Goal: Transaction & Acquisition: Purchase product/service

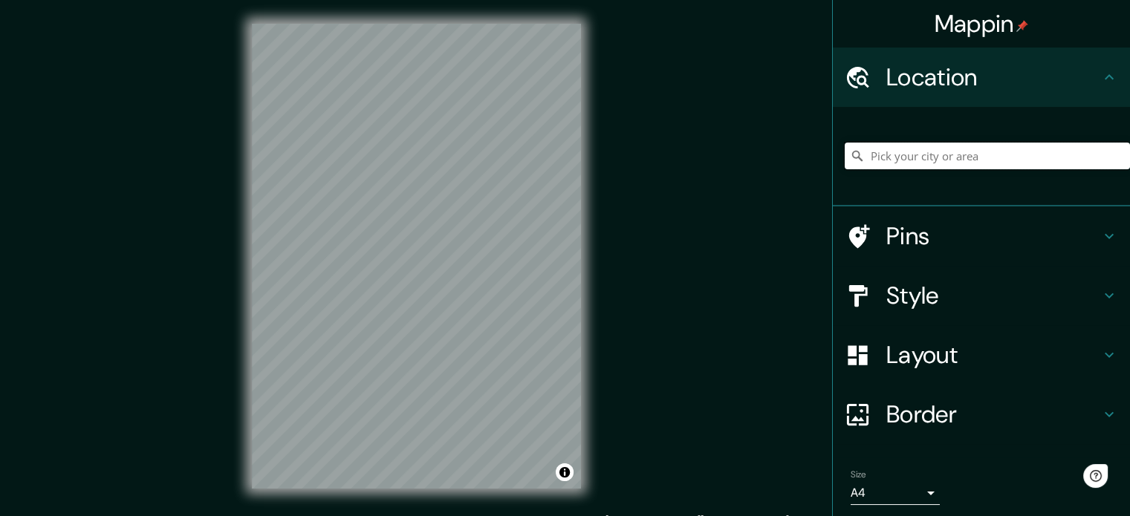
click at [926, 160] on input "Pick your city or area" at bounding box center [987, 156] width 285 height 27
click at [627, 296] on div "Mappin Location [GEOGRAPHIC_DATA], [GEOGRAPHIC_DATA] Pins Style Layout Border C…" at bounding box center [565, 268] width 1130 height 536
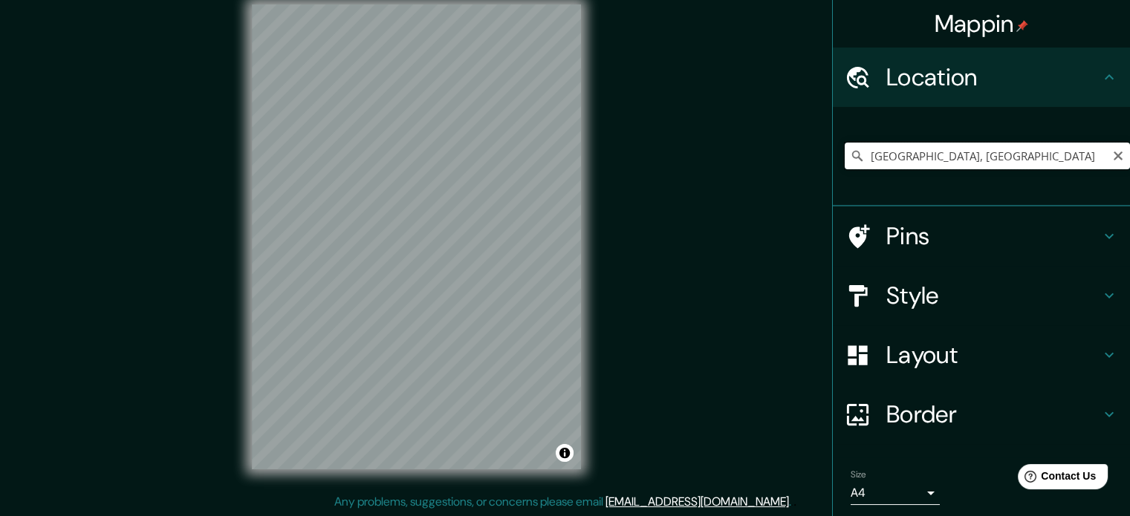
click at [880, 160] on input "[GEOGRAPHIC_DATA], [GEOGRAPHIC_DATA]" at bounding box center [987, 156] width 285 height 27
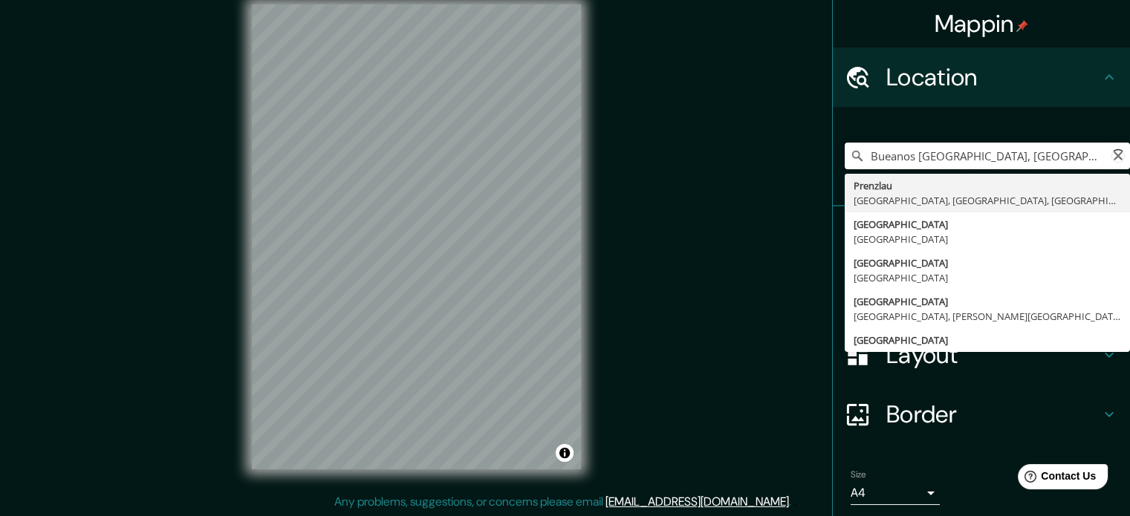
type input "[GEOGRAPHIC_DATA], [GEOGRAPHIC_DATA]"
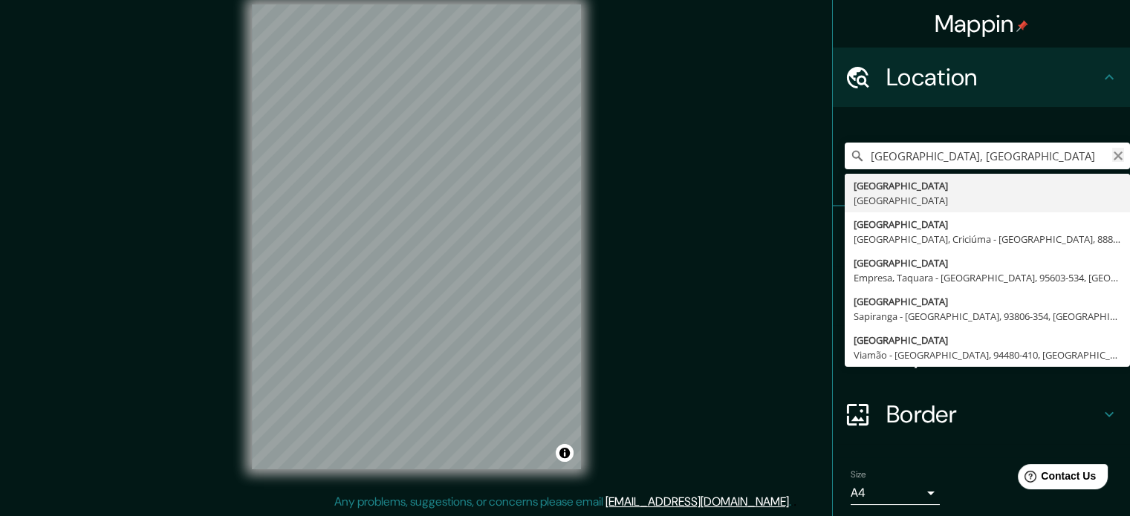
click at [1112, 155] on icon "Clear" at bounding box center [1118, 156] width 12 height 12
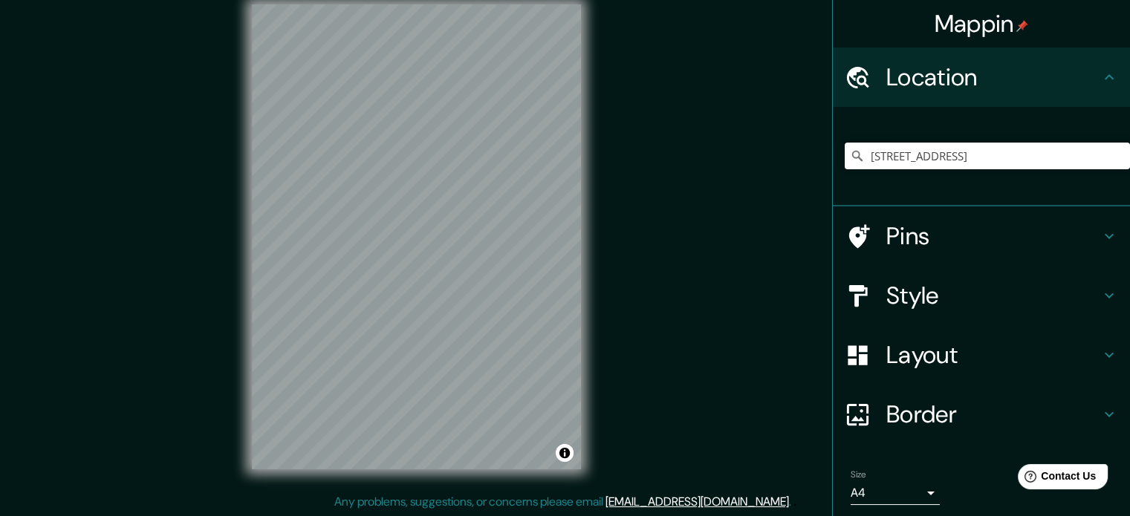
type input "[STREET_ADDRESS]"
click at [871, 284] on div at bounding box center [866, 296] width 42 height 26
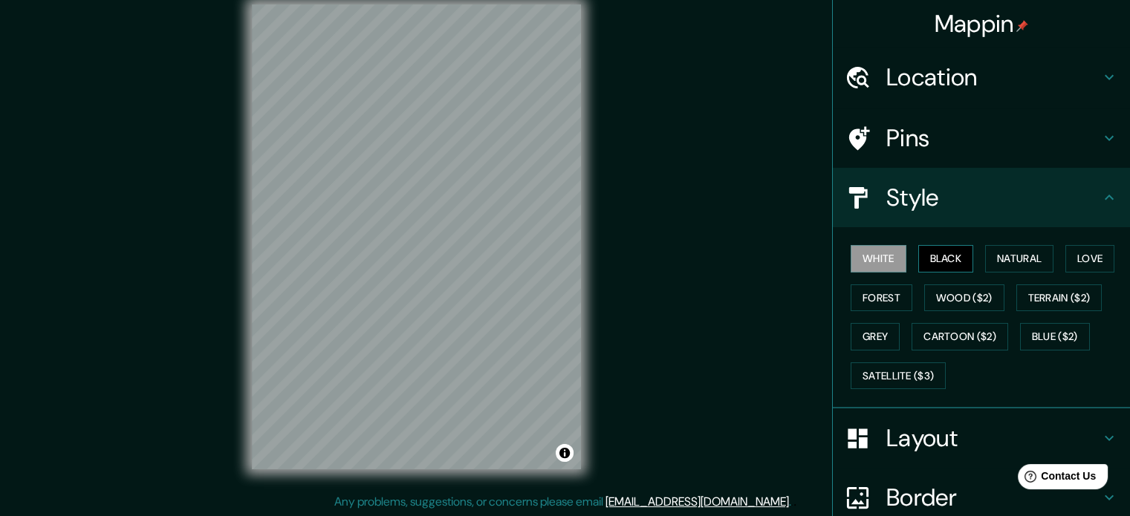
click at [924, 259] on button "Black" at bounding box center [946, 258] width 56 height 27
click at [1019, 251] on button "Natural" at bounding box center [1019, 258] width 68 height 27
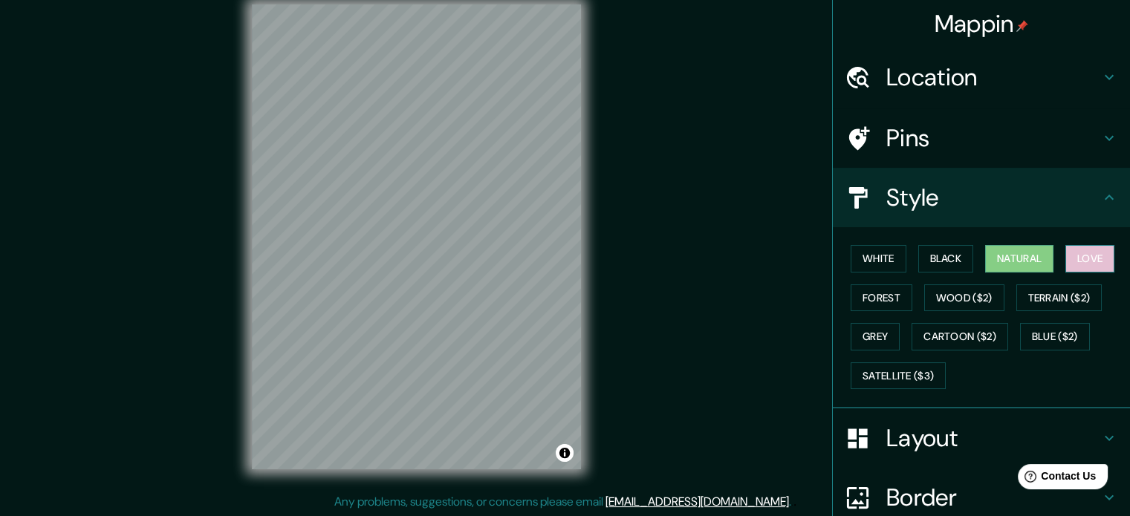
click at [1073, 253] on button "Love" at bounding box center [1089, 258] width 49 height 27
click at [875, 296] on button "Forest" at bounding box center [882, 297] width 62 height 27
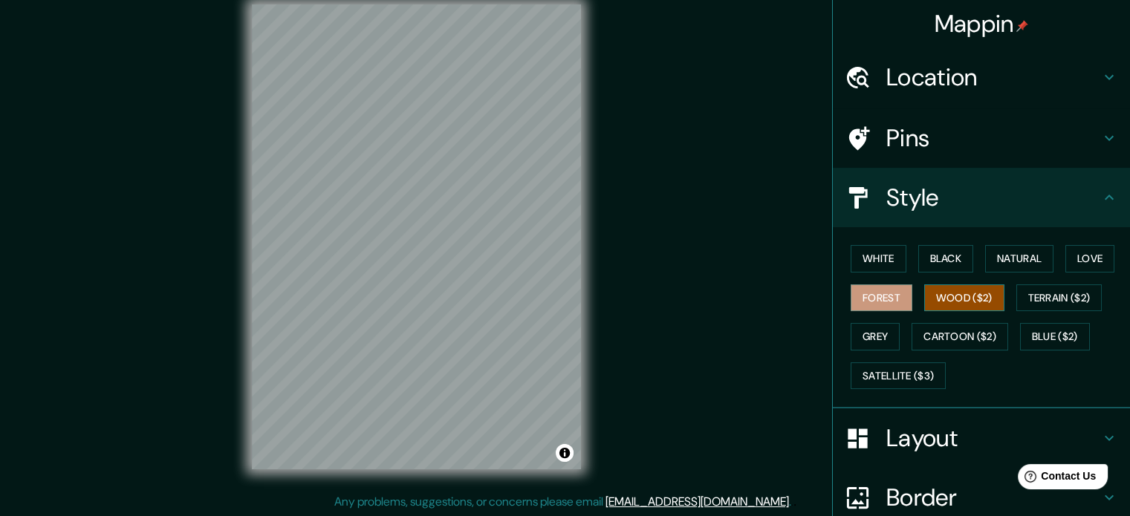
click at [939, 293] on button "Wood ($2)" at bounding box center [964, 297] width 80 height 27
click at [1061, 290] on button "Terrain ($2)" at bounding box center [1059, 297] width 86 height 27
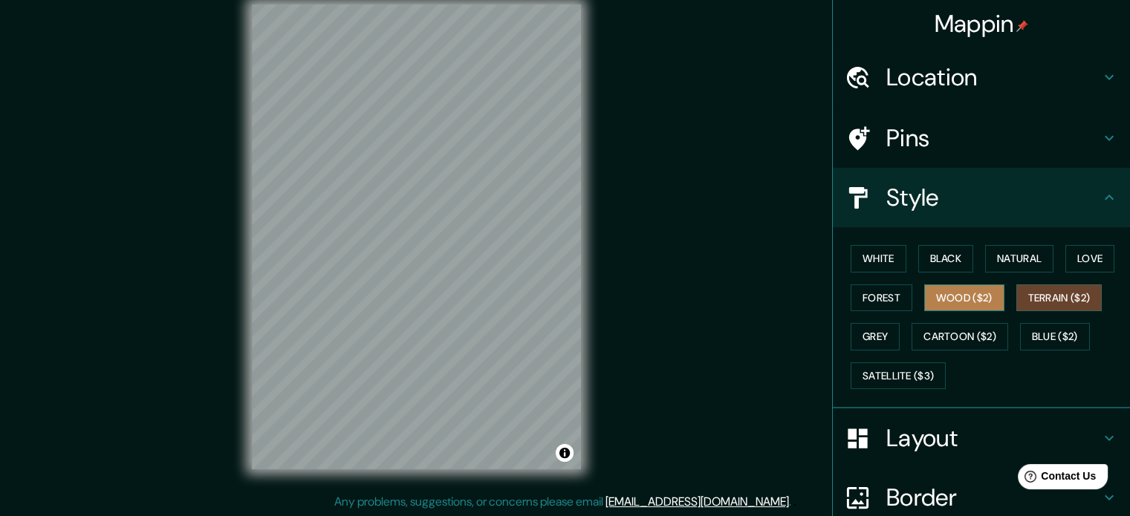
click at [966, 302] on button "Wood ($2)" at bounding box center [964, 297] width 80 height 27
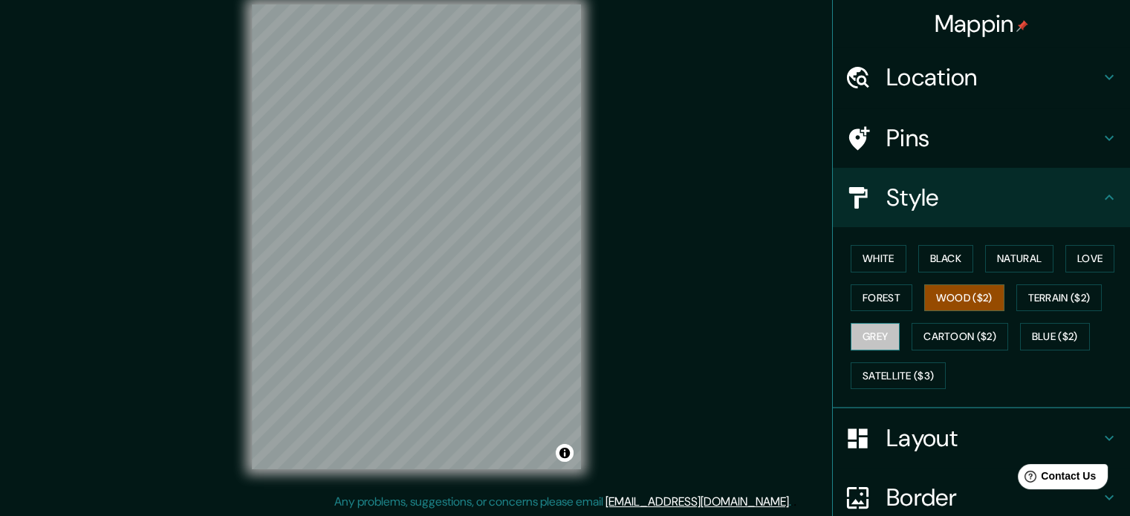
click at [875, 347] on button "Grey" at bounding box center [875, 336] width 49 height 27
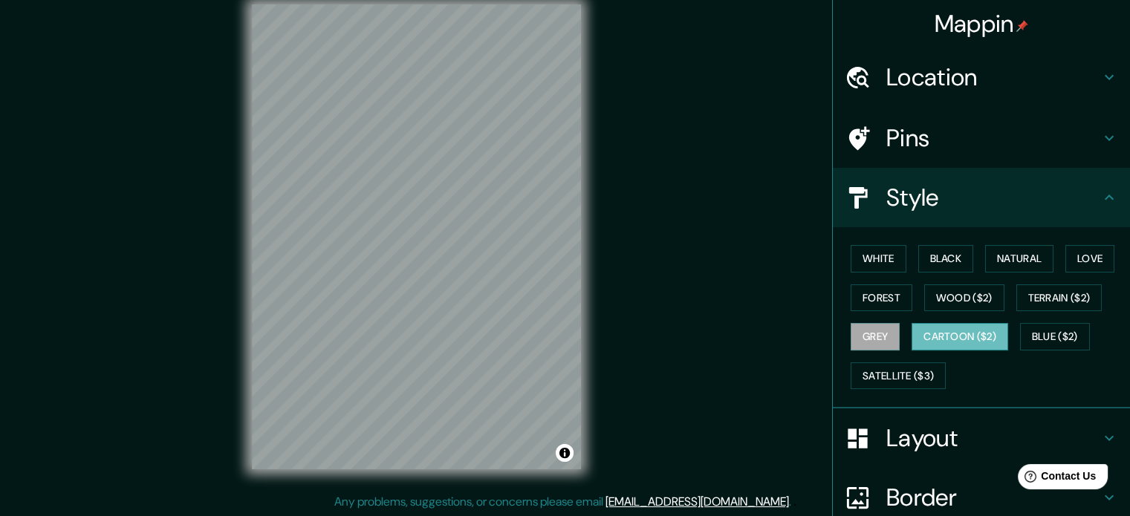
click at [951, 335] on button "Cartoon ($2)" at bounding box center [959, 336] width 97 height 27
click at [916, 370] on button "Satellite ($3)" at bounding box center [898, 375] width 95 height 27
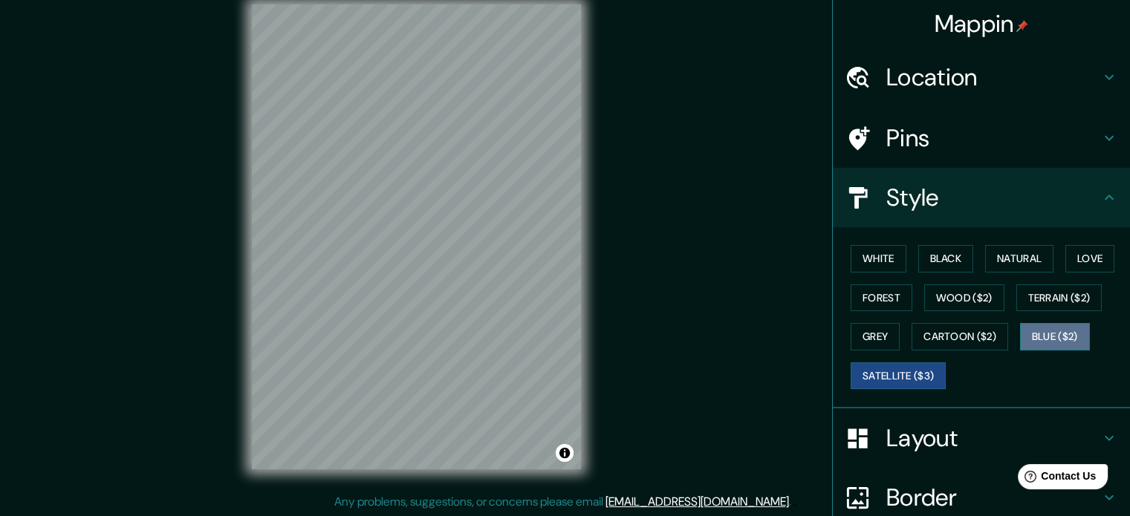
click at [1034, 339] on button "Blue ($2)" at bounding box center [1055, 336] width 70 height 27
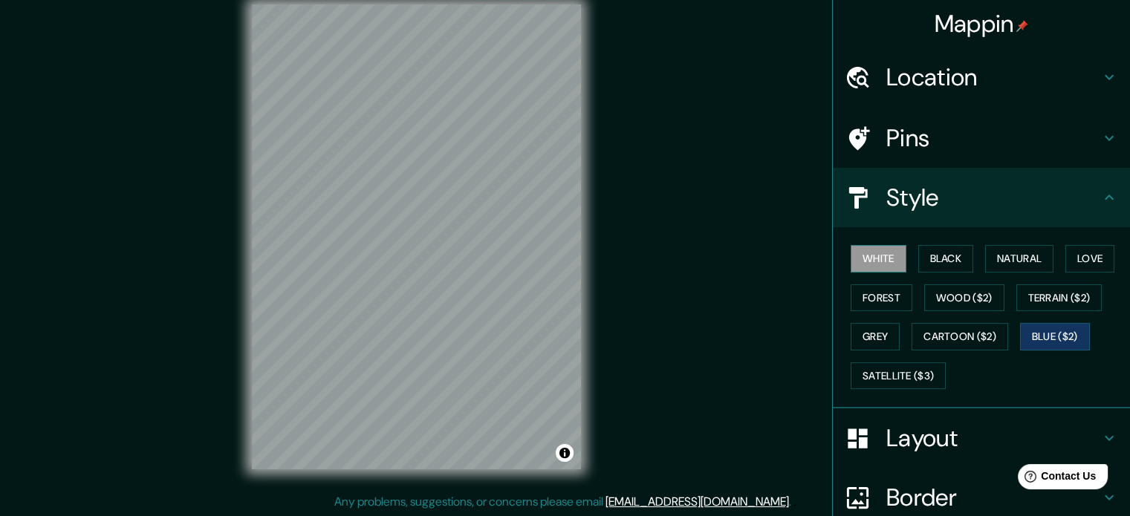
click at [872, 252] on button "White" at bounding box center [879, 258] width 56 height 27
click at [939, 255] on button "Black" at bounding box center [946, 258] width 56 height 27
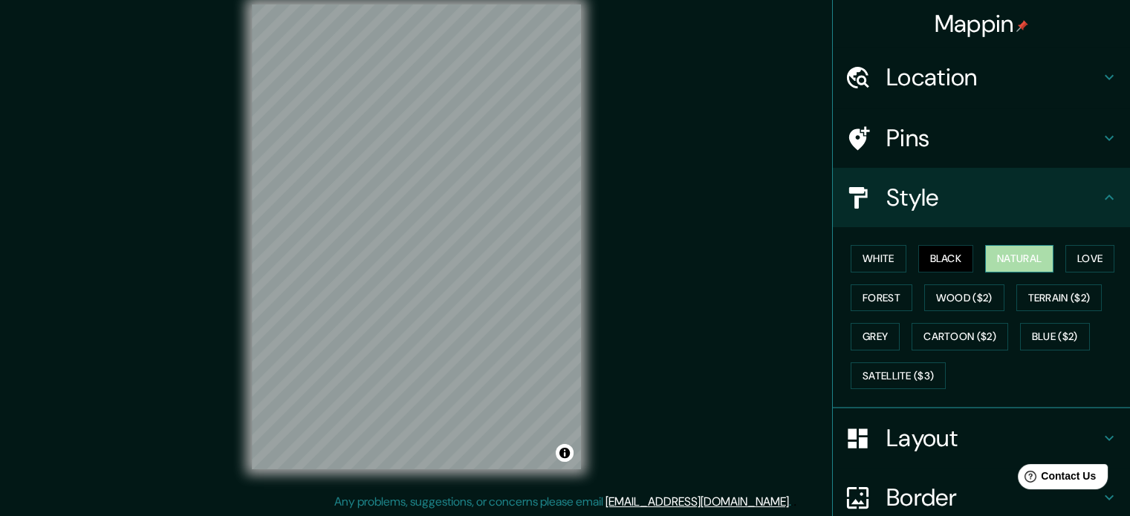
click at [992, 250] on button "Natural" at bounding box center [1019, 258] width 68 height 27
click at [951, 432] on h4 "Layout" at bounding box center [993, 438] width 214 height 30
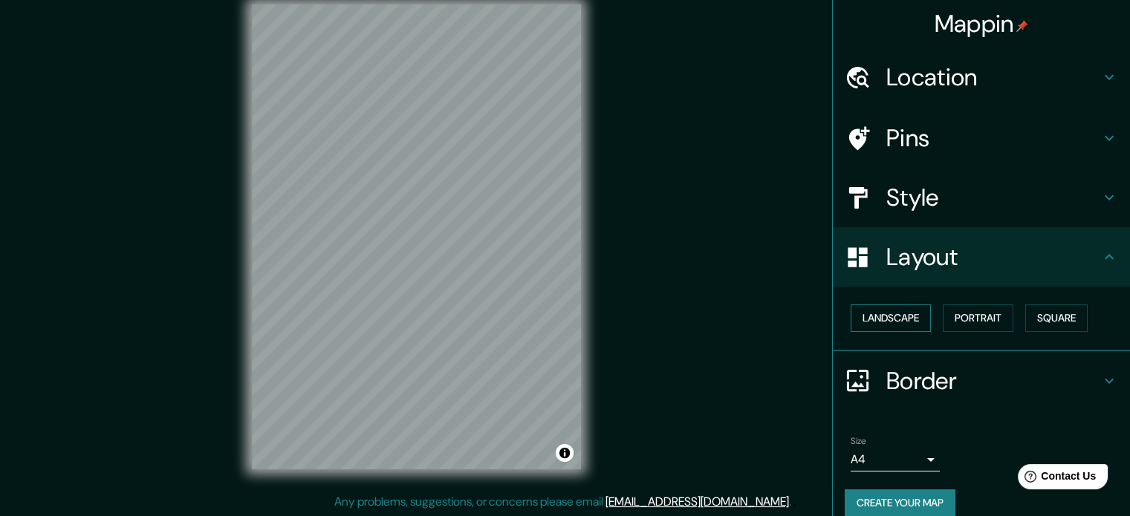
click at [875, 311] on button "Landscape" at bounding box center [891, 318] width 80 height 27
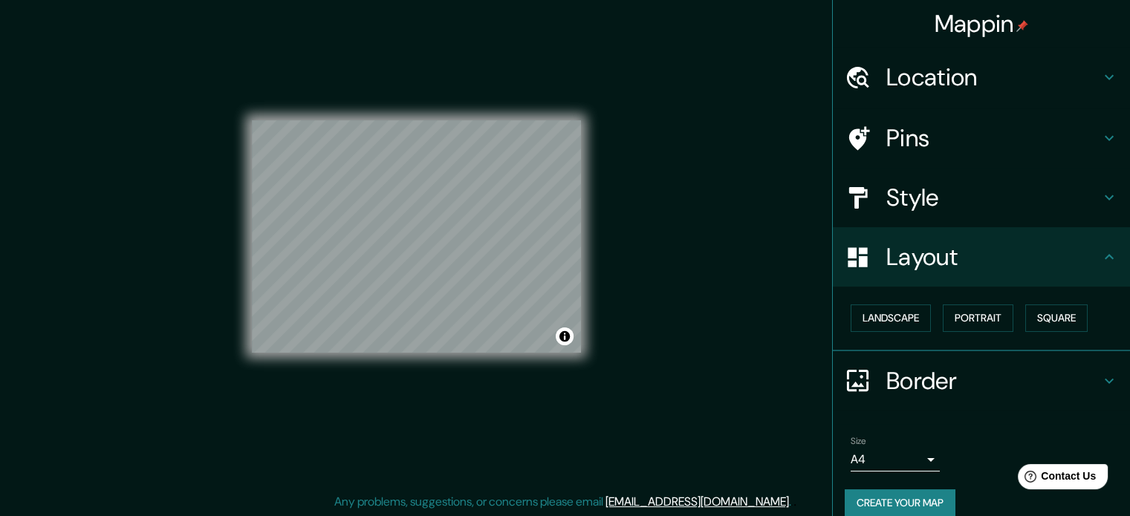
click at [912, 455] on body "Mappin Location [GEOGRAPHIC_DATA] 1900, [GEOGRAPHIC_DATA], [GEOGRAPHIC_DATA] [G…" at bounding box center [565, 239] width 1130 height 516
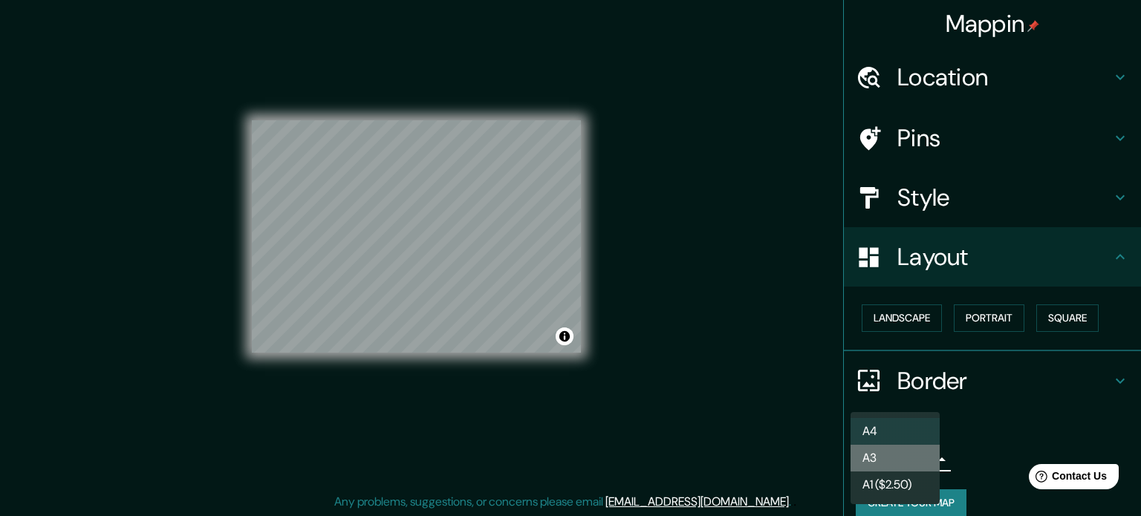
click at [891, 461] on li "A3" at bounding box center [895, 458] width 89 height 27
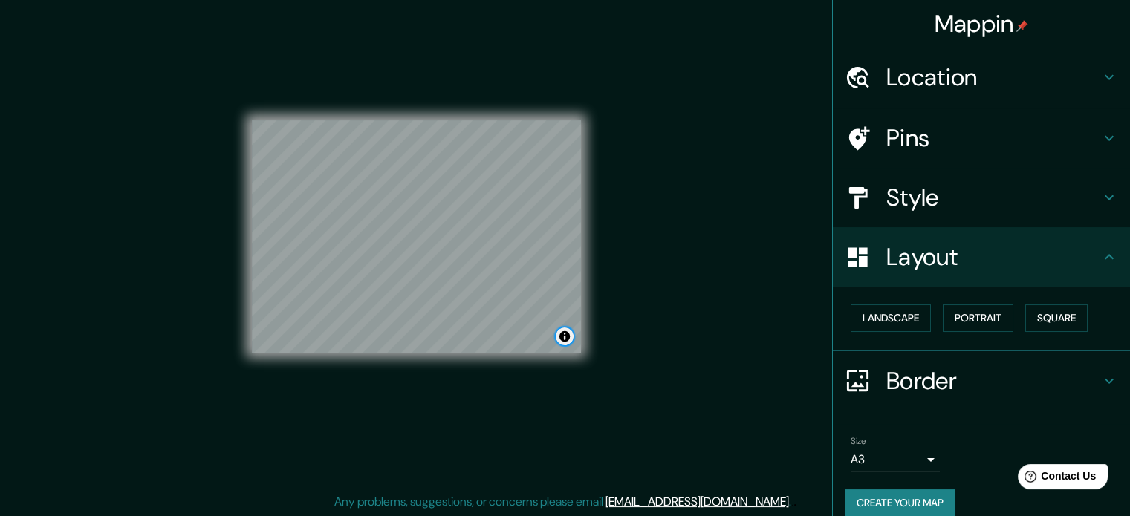
click at [565, 338] on button "Toggle attribution" at bounding box center [565, 337] width 18 height 18
click at [567, 335] on button "Toggle attribution" at bounding box center [565, 337] width 18 height 18
drag, startPoint x: 567, startPoint y: 334, endPoint x: 680, endPoint y: 391, distance: 126.6
click at [680, 391] on div "Mappin Location [GEOGRAPHIC_DATA] 1900, [GEOGRAPHIC_DATA], [GEOGRAPHIC_DATA] [G…" at bounding box center [565, 249] width 1130 height 536
click at [119, 95] on div "Mappin Location [GEOGRAPHIC_DATA] 1900, [GEOGRAPHIC_DATA], [GEOGRAPHIC_DATA] [G…" at bounding box center [565, 249] width 1130 height 536
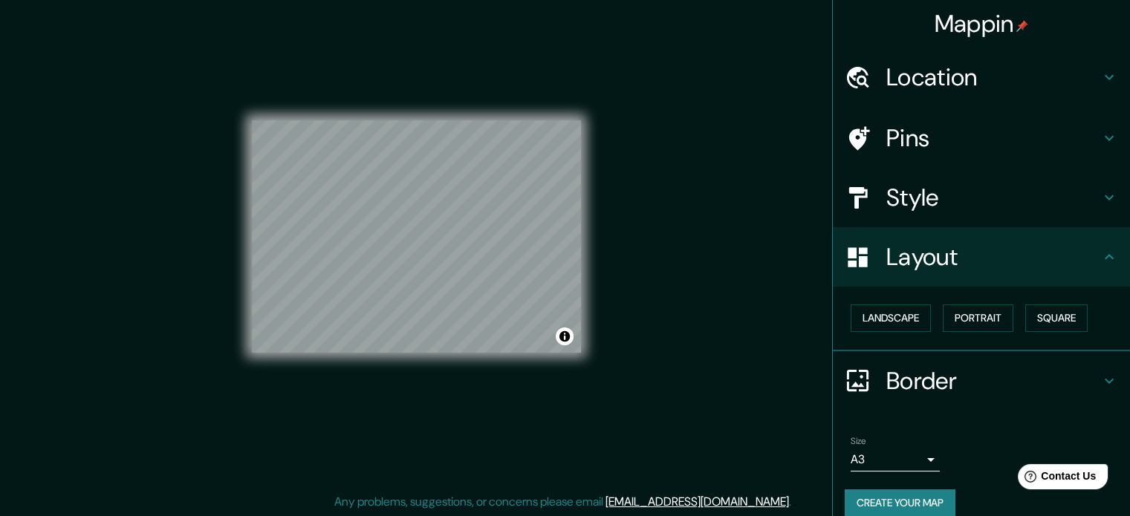
click at [894, 137] on h4 "Pins" at bounding box center [993, 138] width 214 height 30
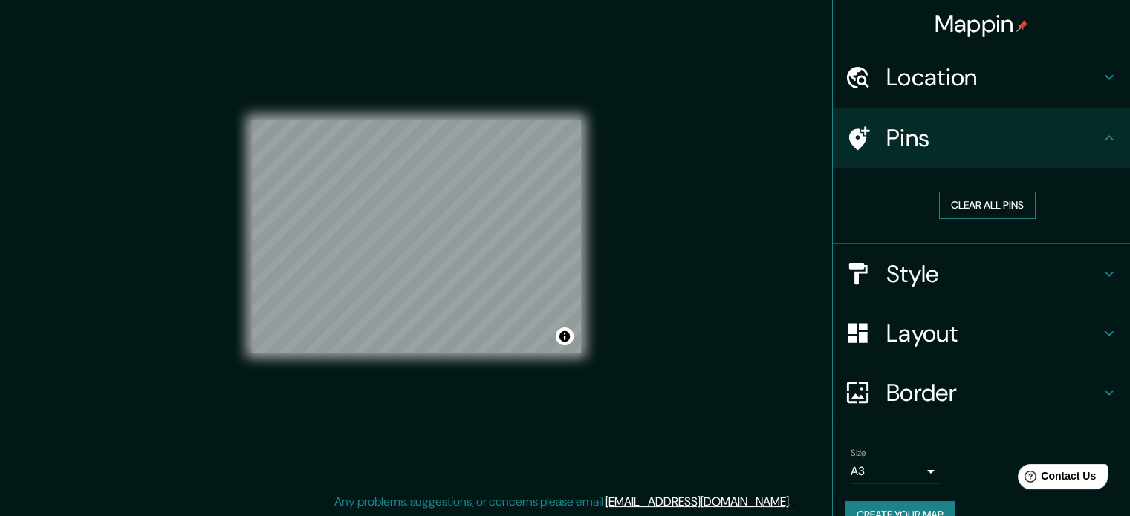
click at [989, 206] on button "Clear all pins" at bounding box center [987, 205] width 97 height 27
click at [950, 202] on button "Clear all pins" at bounding box center [987, 205] width 97 height 27
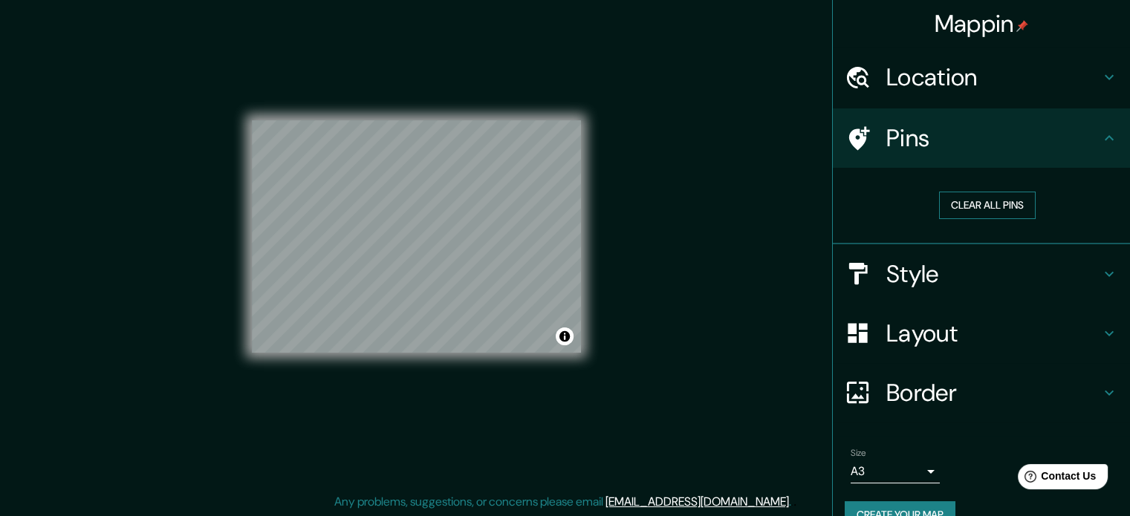
click at [950, 202] on button "Clear all pins" at bounding box center [987, 205] width 97 height 27
click at [981, 204] on button "Clear all pins" at bounding box center [987, 205] width 97 height 27
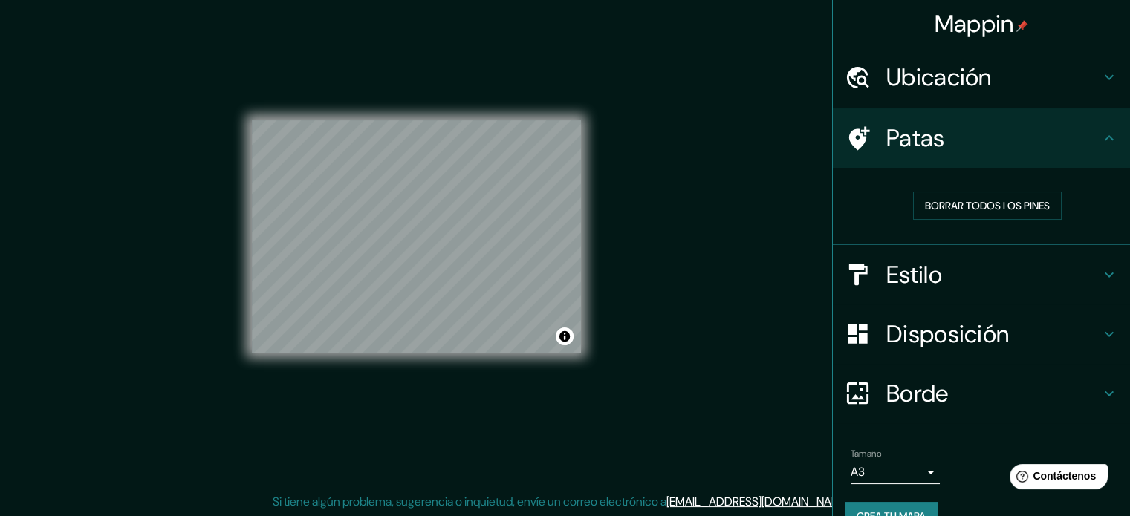
drag, startPoint x: 910, startPoint y: 108, endPoint x: 909, endPoint y: 123, distance: 14.1
click at [910, 112] on div "Patas" at bounding box center [981, 137] width 297 height 59
click at [868, 136] on div at bounding box center [866, 139] width 42 height 26
drag, startPoint x: 868, startPoint y: 126, endPoint x: 919, endPoint y: 130, distance: 51.4
click at [919, 130] on font "Patas" at bounding box center [915, 138] width 59 height 31
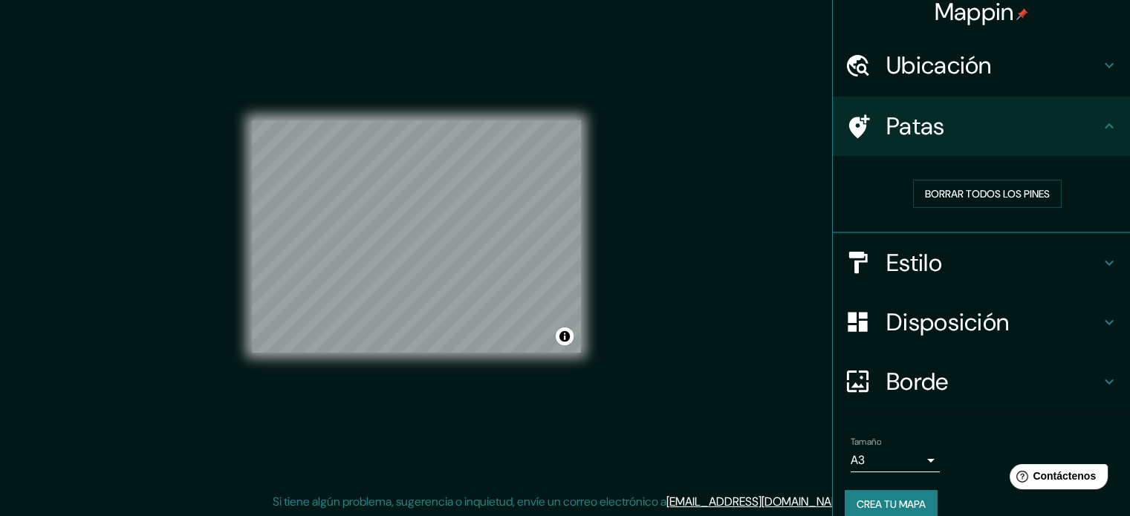
scroll to position [30, 0]
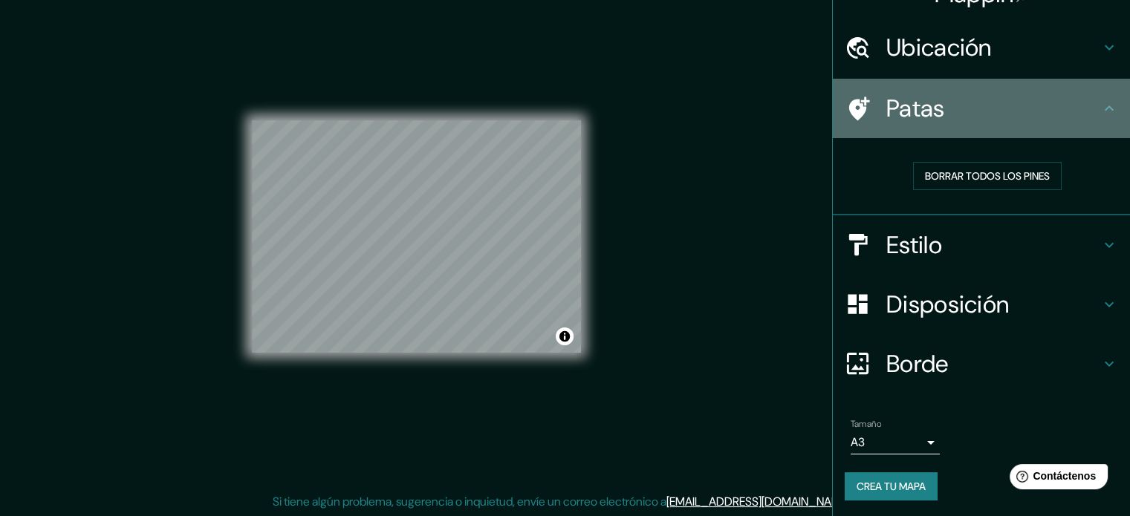
click at [1100, 107] on icon at bounding box center [1109, 109] width 18 height 18
drag, startPoint x: 1087, startPoint y: 103, endPoint x: 999, endPoint y: 94, distance: 88.8
click at [999, 94] on h4 "Patas" at bounding box center [993, 109] width 214 height 30
click at [986, 126] on div "Patas" at bounding box center [981, 108] width 297 height 59
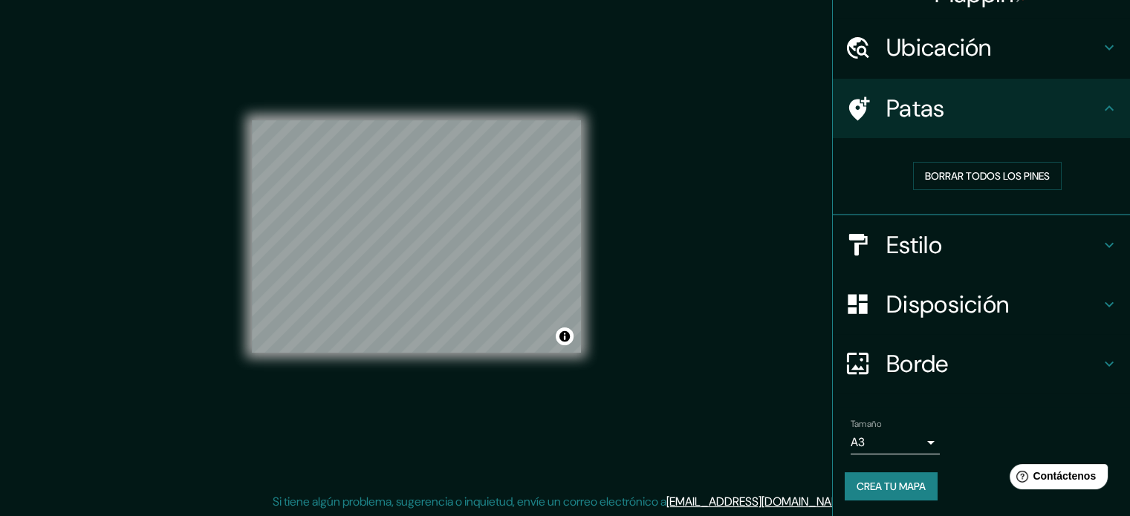
click at [932, 358] on font "Borde" at bounding box center [917, 363] width 62 height 31
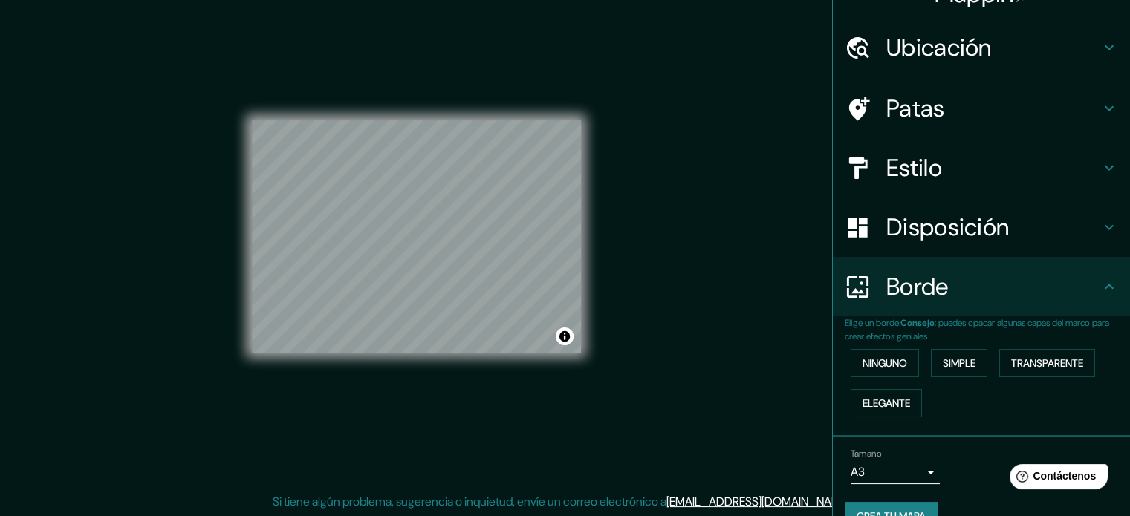
click at [923, 221] on font "Disposición" at bounding box center [947, 227] width 123 height 31
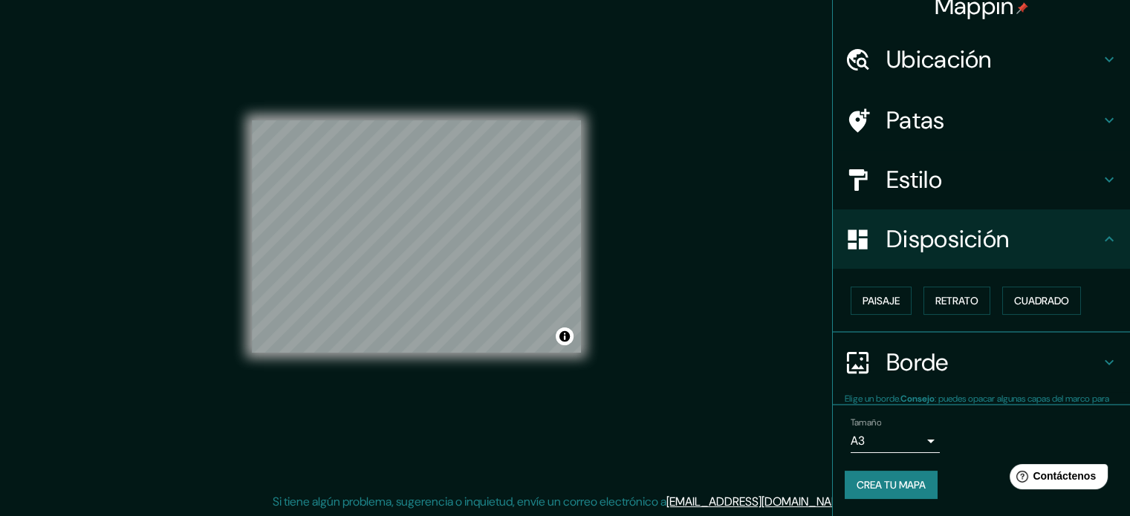
scroll to position [18, 0]
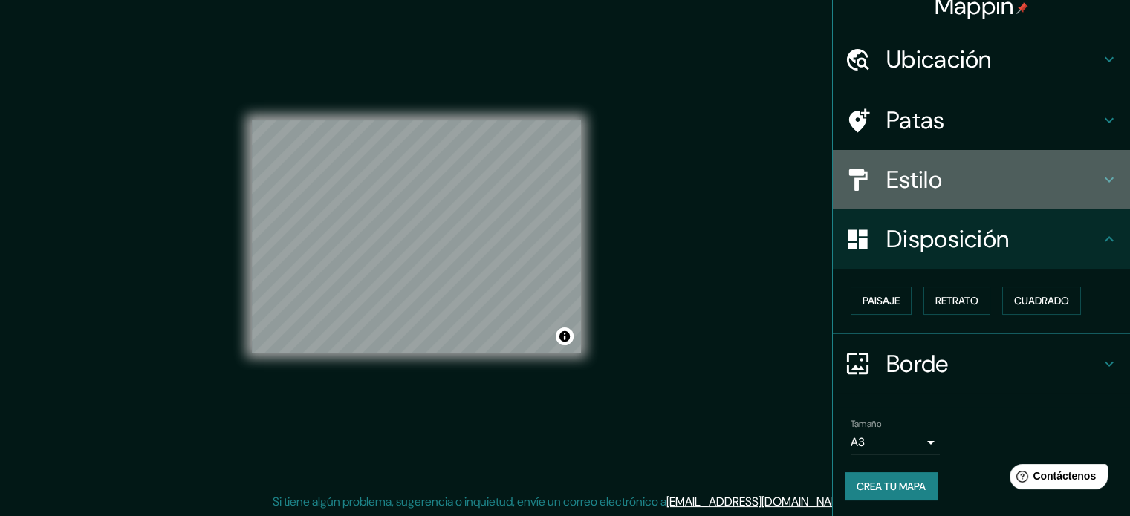
click at [941, 181] on h4 "Estilo" at bounding box center [993, 180] width 214 height 30
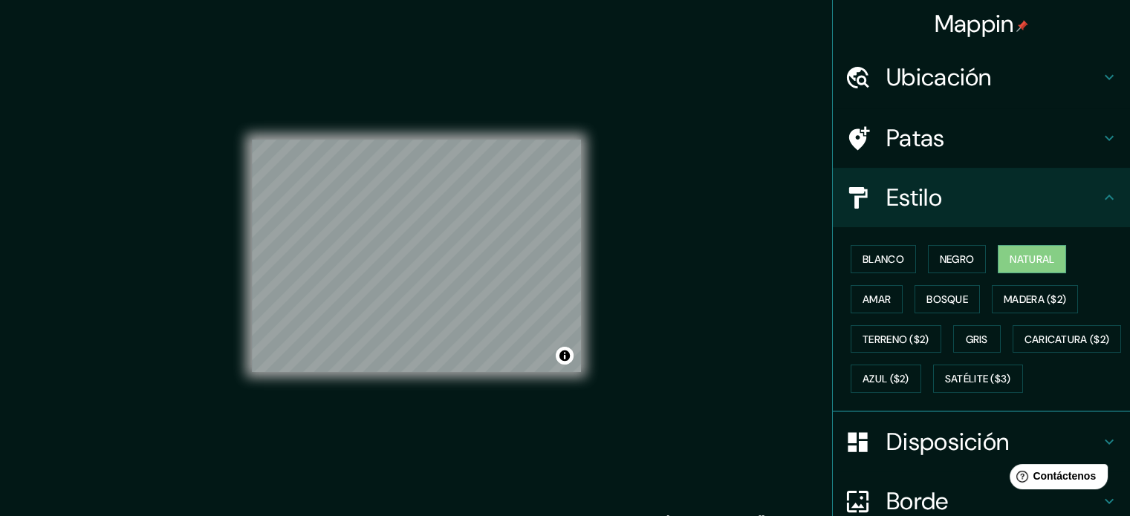
scroll to position [0, 0]
click at [964, 97] on div "Ubicación" at bounding box center [981, 77] width 297 height 59
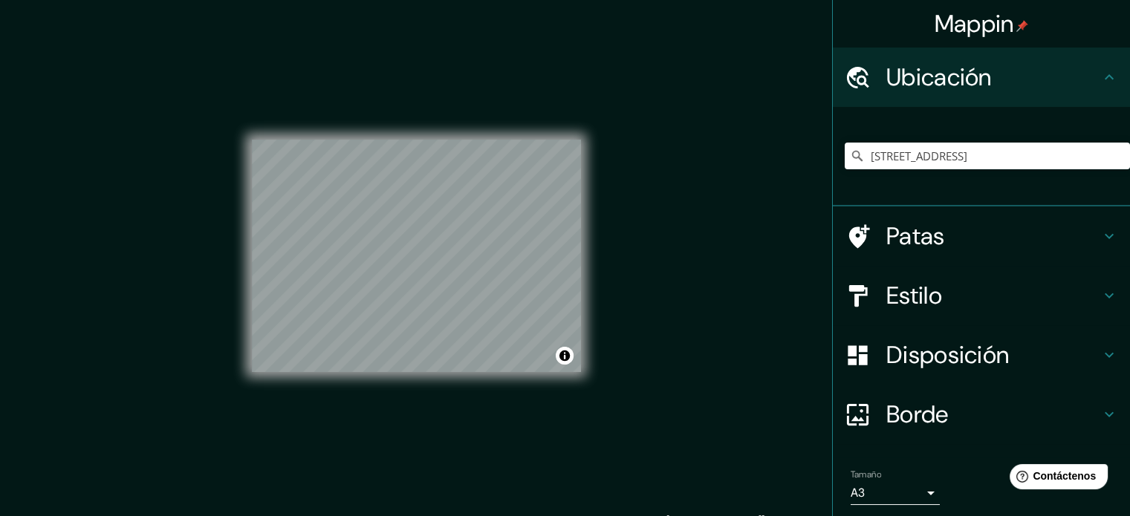
click at [636, 357] on div "Mappin Ubicación Armenia 1900, [GEOGRAPHIC_DATA], [GEOGRAPHIC_DATA] [GEOGRAPHIC…" at bounding box center [565, 268] width 1130 height 536
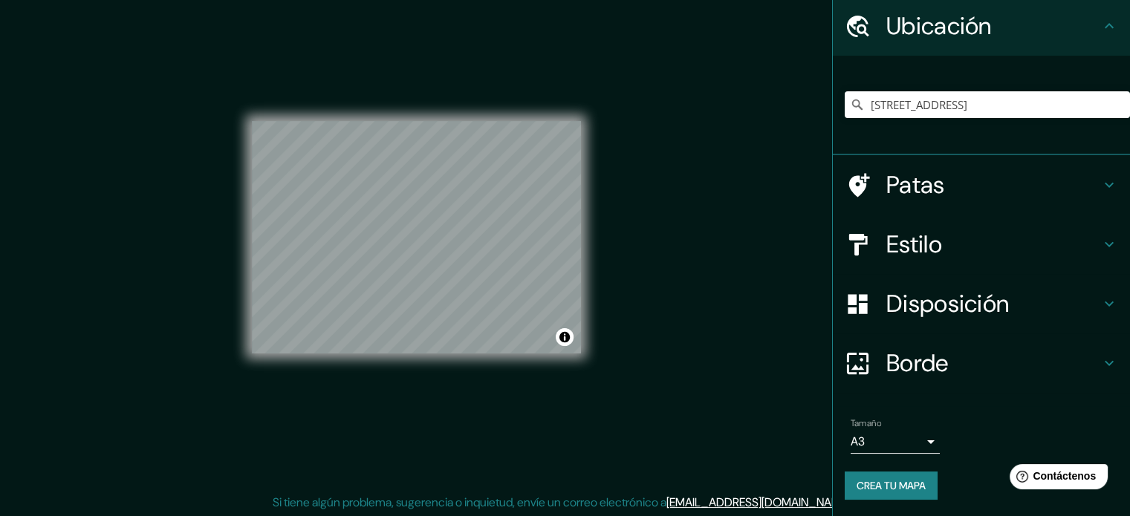
scroll to position [19, 0]
click at [897, 472] on button "Crea tu mapa" at bounding box center [891, 486] width 93 height 28
click at [899, 483] on font "Crea tu mapa" at bounding box center [890, 485] width 69 height 13
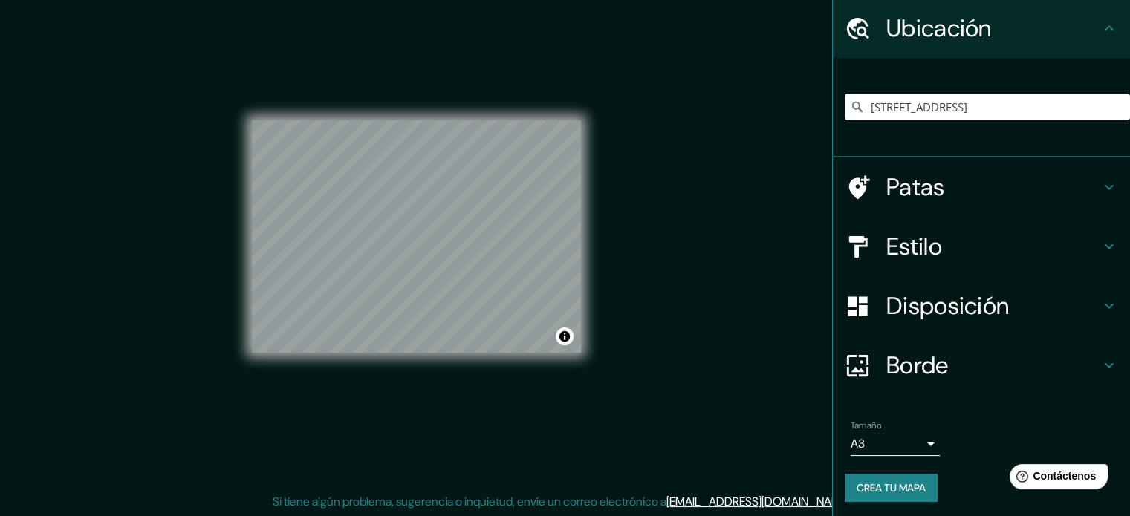
scroll to position [51, 0]
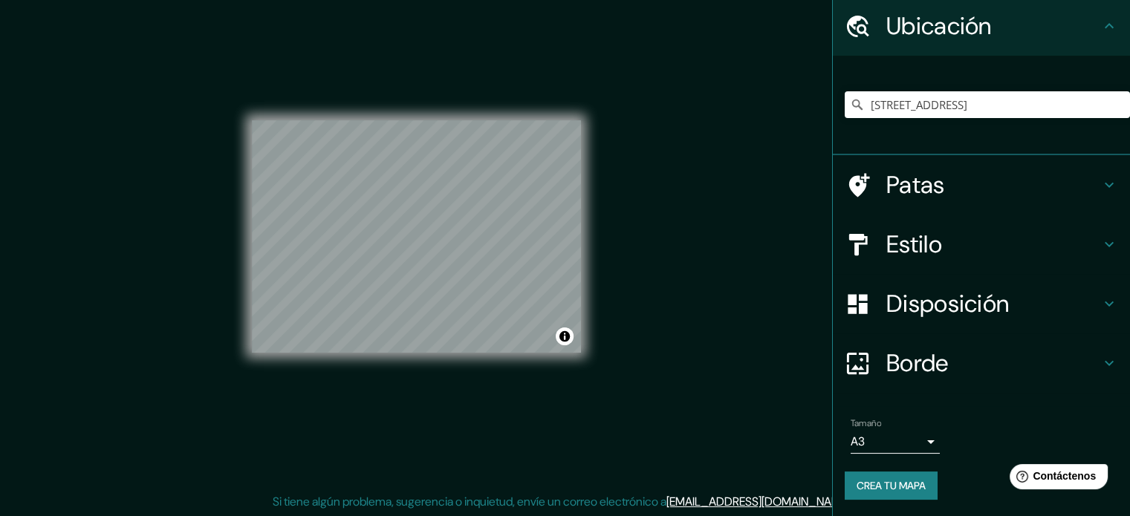
drag, startPoint x: 594, startPoint y: 199, endPoint x: 656, endPoint y: 302, distance: 120.3
click at [656, 302] on div "Mappin Ubicación Armenia 1900, [GEOGRAPHIC_DATA], [GEOGRAPHIC_DATA] [GEOGRAPHIC…" at bounding box center [565, 249] width 1130 height 536
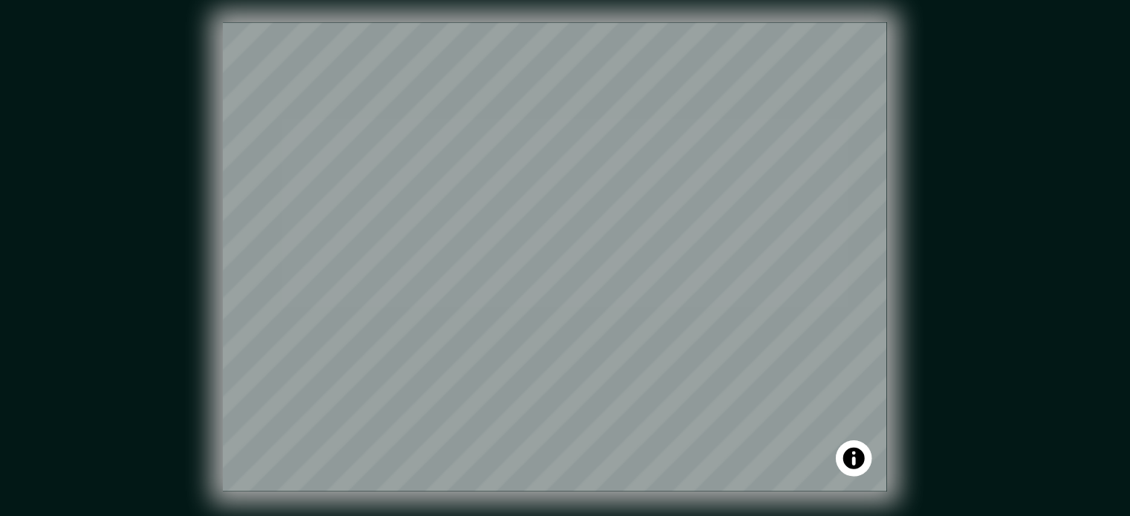
scroll to position [19, 0]
